Goal: Information Seeking & Learning: Find specific fact

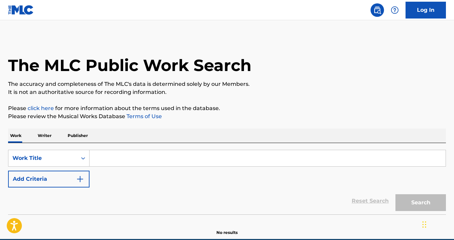
scroll to position [31, 0]
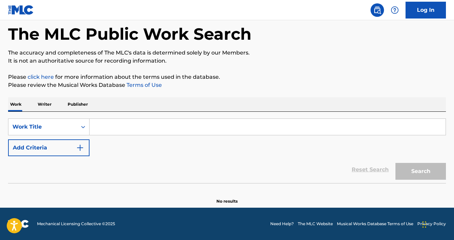
click at [128, 127] on input "Search Form" at bounding box center [268, 127] width 356 height 16
paste input "CHUPACABRA"
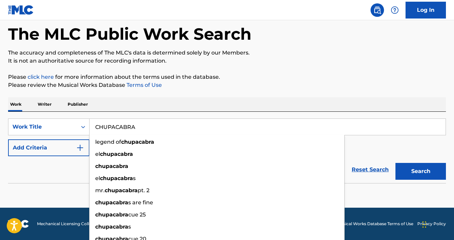
type input "CHUPACABRA"
click at [58, 175] on div "Reset Search Search" at bounding box center [227, 169] width 438 height 27
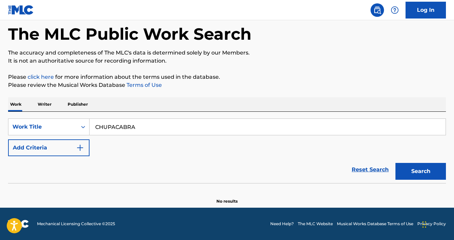
click at [63, 153] on button "Add Criteria" at bounding box center [48, 147] width 81 height 17
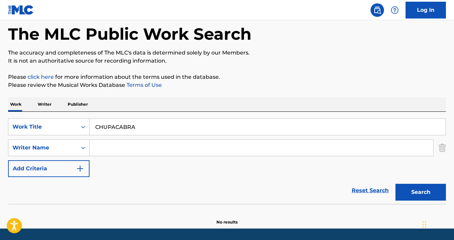
click at [126, 148] on input "Search Form" at bounding box center [262, 148] width 344 height 16
click at [84, 151] on div "Search Form" at bounding box center [83, 148] width 12 height 12
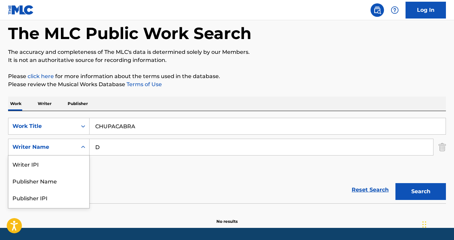
click at [82, 150] on icon "Search Form" at bounding box center [83, 147] width 7 height 7
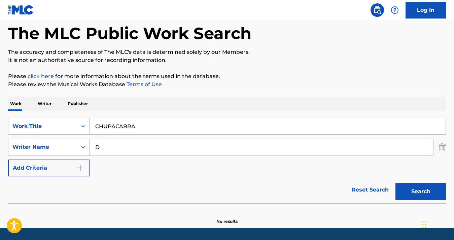
click at [120, 141] on input "D" at bounding box center [262, 147] width 344 height 16
click at [113, 145] on input "D" at bounding box center [262, 147] width 344 height 16
click at [113, 162] on strong "quik" at bounding box center [108, 162] width 12 height 6
type input "dj quik"
click at [422, 187] on button "Search" at bounding box center [421, 191] width 51 height 17
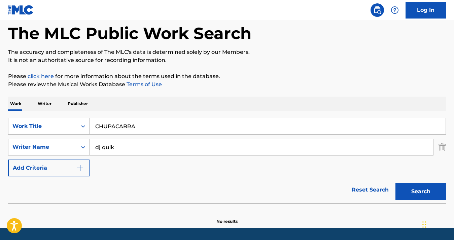
scroll to position [52, 0]
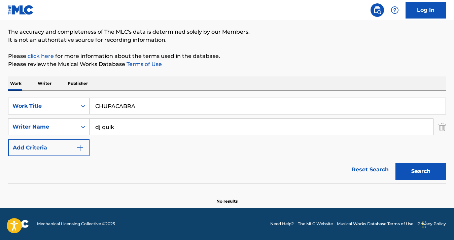
click at [122, 124] on input "dj quik" at bounding box center [262, 127] width 344 height 16
click at [107, 141] on strong "quik" at bounding box center [108, 142] width 12 height 6
click at [443, 127] on img "Search Form" at bounding box center [442, 127] width 7 height 17
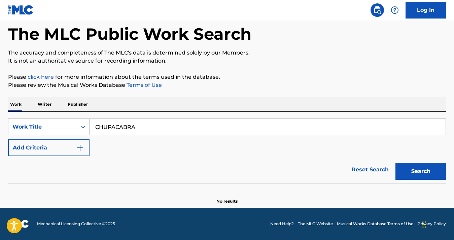
scroll to position [31, 0]
click at [410, 165] on button "Search" at bounding box center [421, 171] width 51 height 17
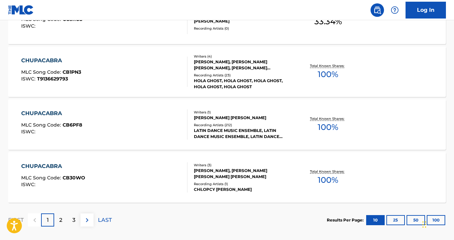
scroll to position [584, 0]
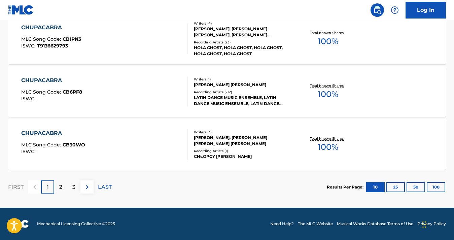
click at [445, 186] on button "100" at bounding box center [436, 187] width 19 height 10
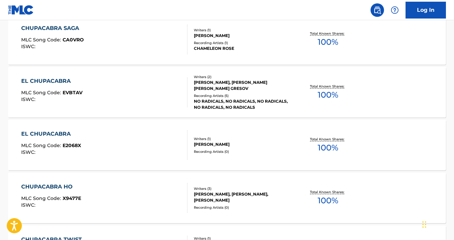
scroll to position [5342, 0]
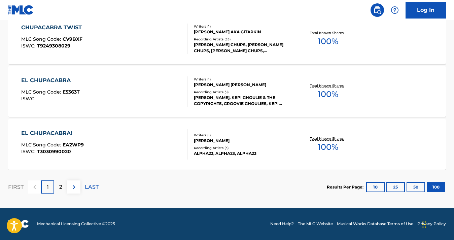
click at [61, 188] on p "2" at bounding box center [60, 187] width 3 height 8
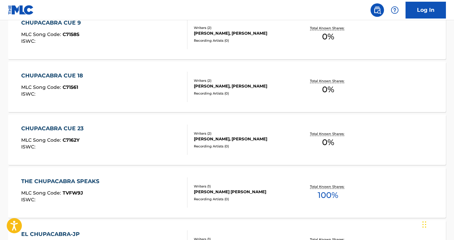
scroll to position [2193, 0]
